Goal: Complete application form

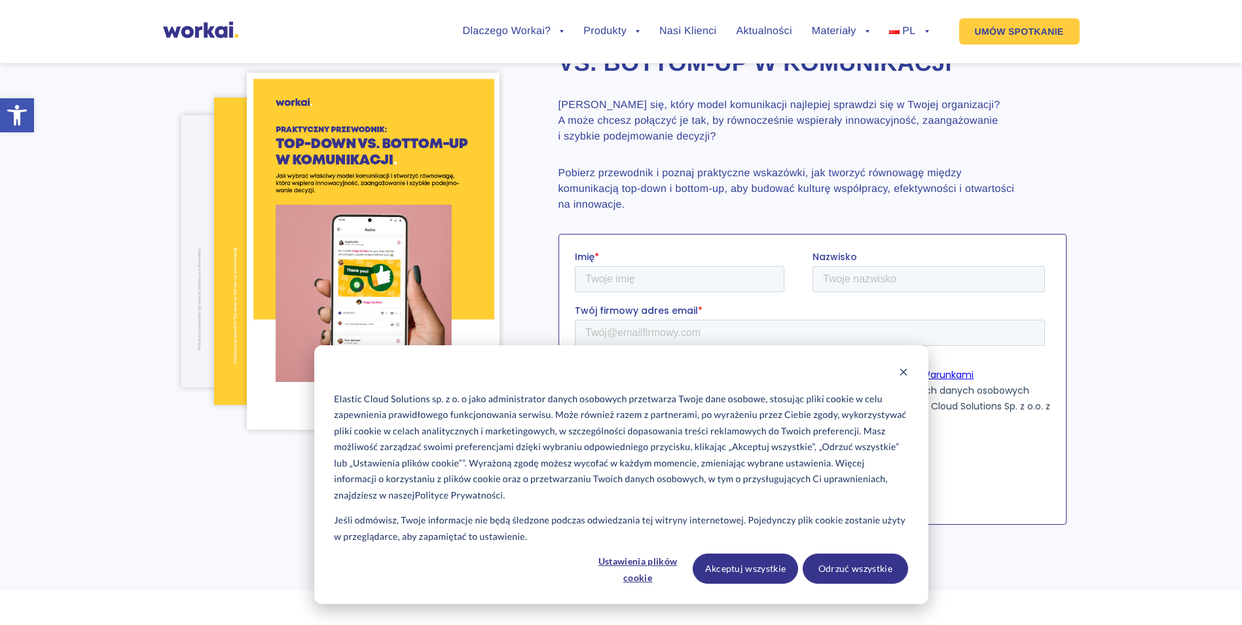
scroll to position [131, 0]
click at [760, 571] on button "Akceptuj wszystkie" at bounding box center [745, 568] width 105 height 30
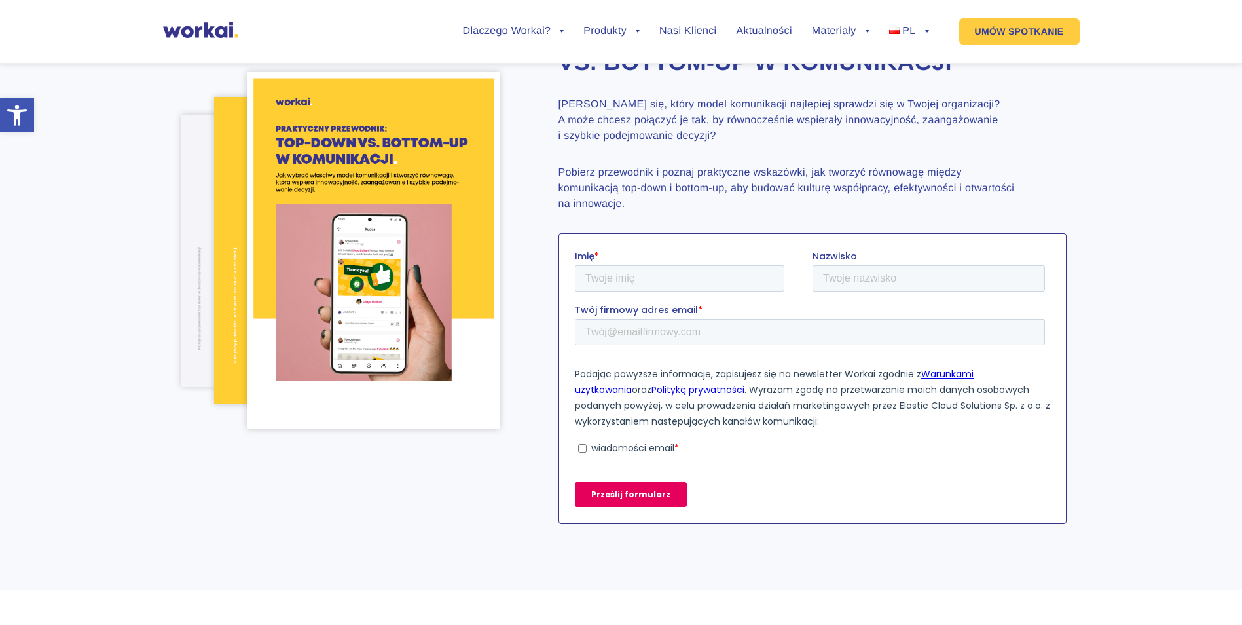
scroll to position [65, 0]
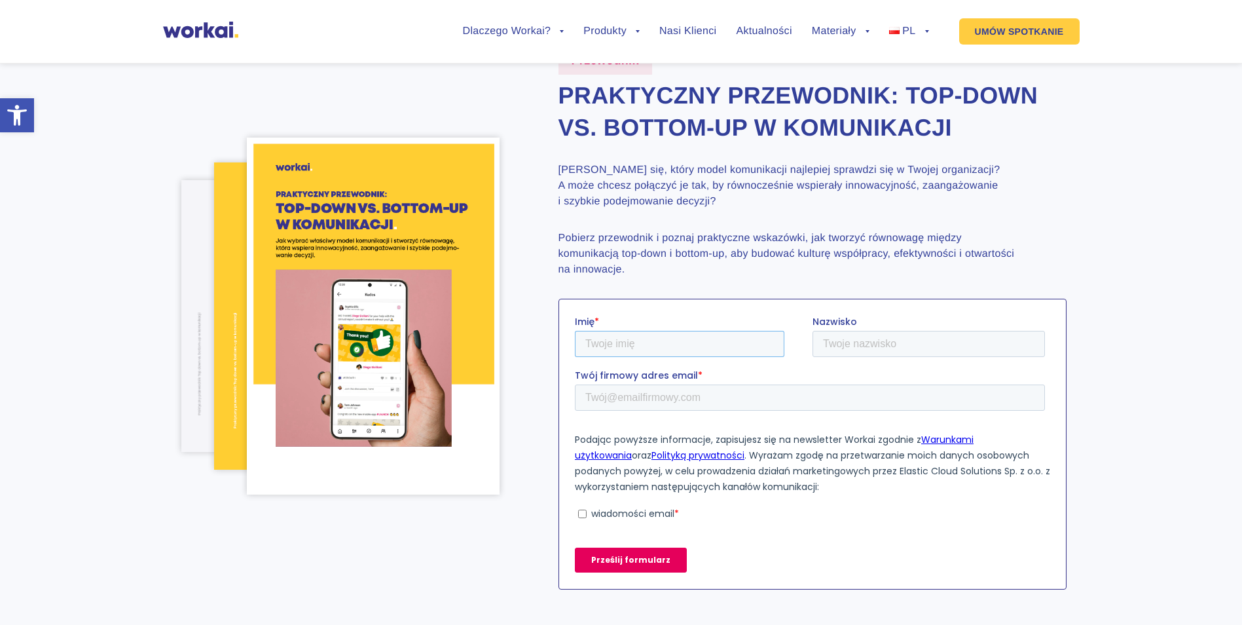
click at [685, 351] on input "Imię *" at bounding box center [679, 343] width 210 height 26
type input "[PERSON_NAME]"
click at [866, 339] on input "Nazwisko" at bounding box center [928, 343] width 232 height 26
type input "[PERSON_NAME]"
click at [733, 398] on input "Twój firmowy adres email *" at bounding box center [809, 397] width 470 height 26
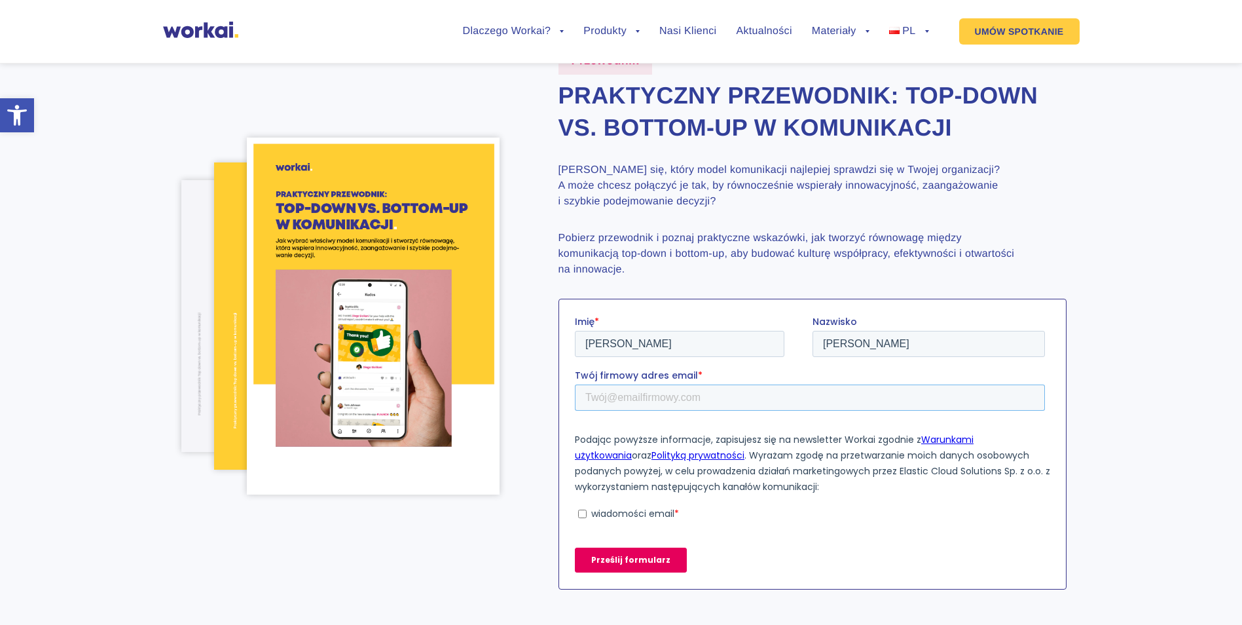
type input "[PERSON_NAME][EMAIL_ADDRESS][DOMAIN_NAME]"
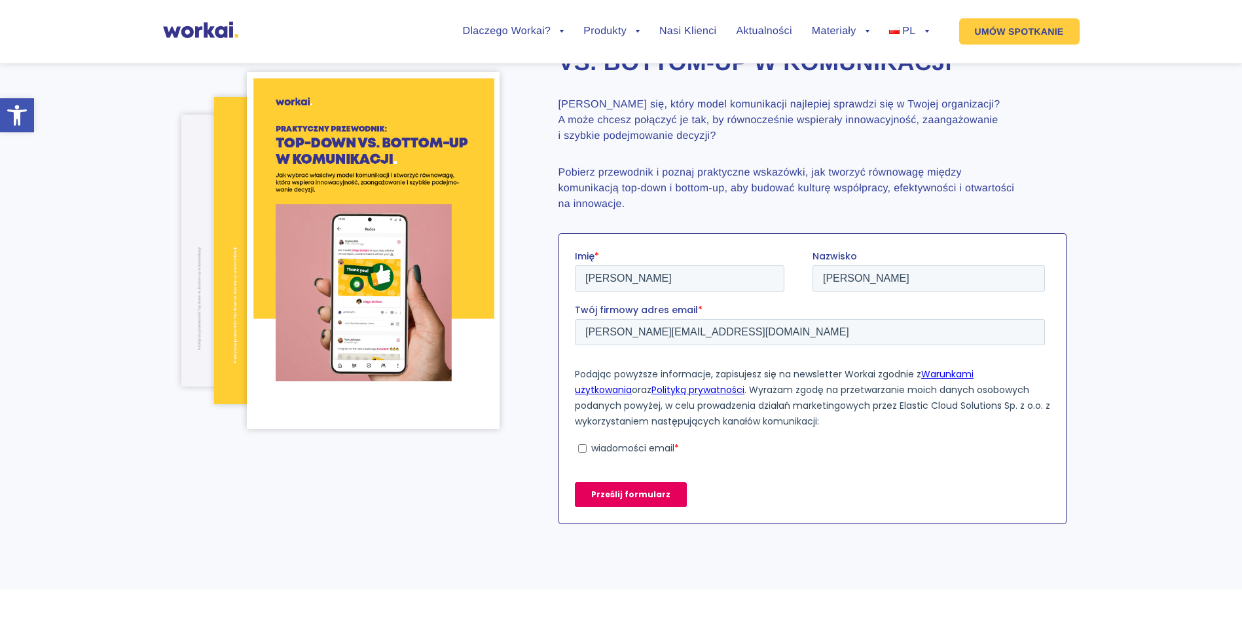
click at [583, 447] on input "wiadomości email *" at bounding box center [581, 447] width 9 height 9
checkbox input "true"
click at [613, 484] on input "Prześlij formularz" at bounding box center [630, 493] width 112 height 25
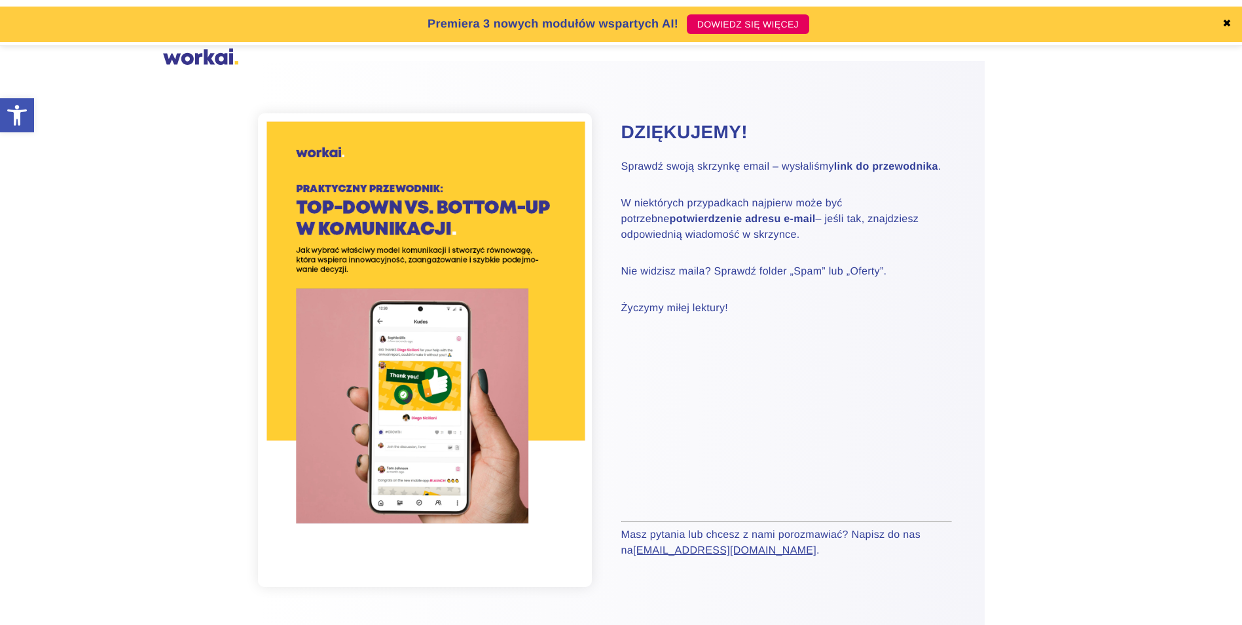
scroll to position [65, 0]
